Goal: Task Accomplishment & Management: Use online tool/utility

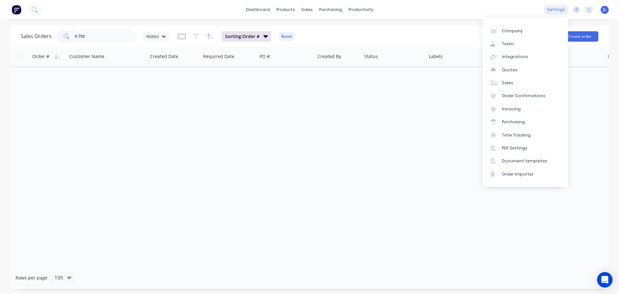
click at [558, 8] on div "settings" at bounding box center [556, 10] width 24 height 10
click at [512, 56] on div "Integrations" at bounding box center [515, 57] width 26 height 6
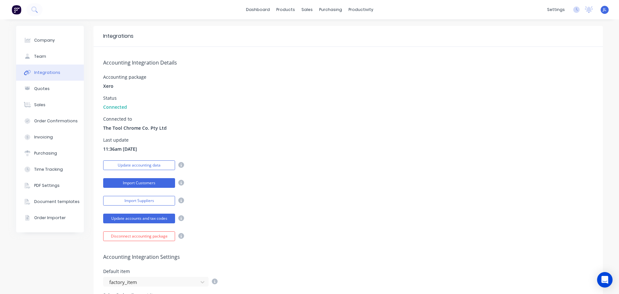
click at [145, 185] on button "Import Customers" at bounding box center [139, 183] width 72 height 10
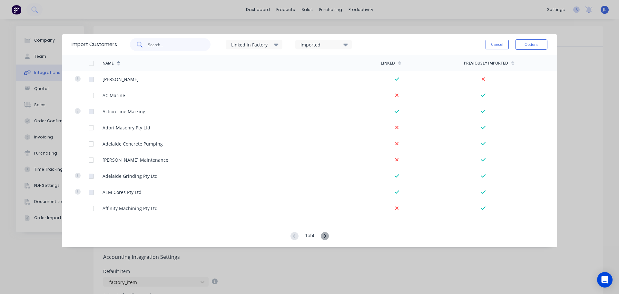
click at [158, 42] on input "text" at bounding box center [179, 44] width 63 height 13
type input "cea"
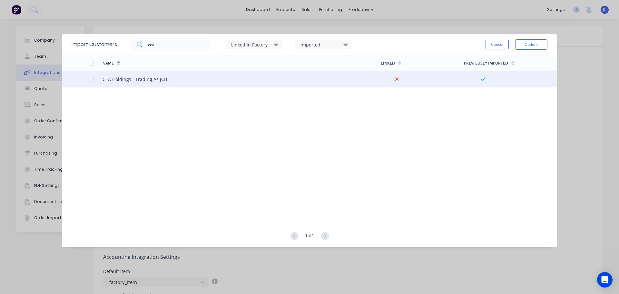
click at [92, 79] on div at bounding box center [91, 79] width 13 height 13
click at [529, 47] on button "Options" at bounding box center [531, 44] width 32 height 10
click at [512, 64] on div "Import selected customers" at bounding box center [517, 63] width 50 height 16
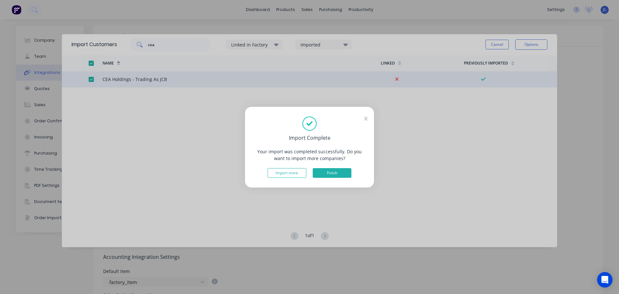
click at [331, 173] on button "Finish" at bounding box center [332, 173] width 39 height 10
